Goal: Information Seeking & Learning: Learn about a topic

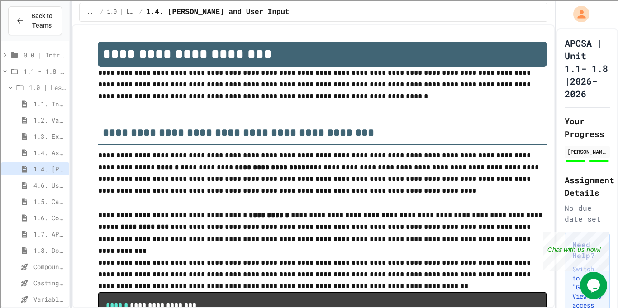
type input "**********"
click at [38, 205] on span "1.5. Casting and Ranges of Values" at bounding box center [50, 202] width 32 height 10
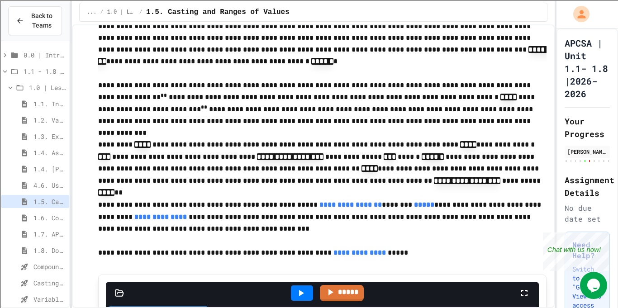
scroll to position [4416, 0]
